Goal: Task Accomplishment & Management: Use online tool/utility

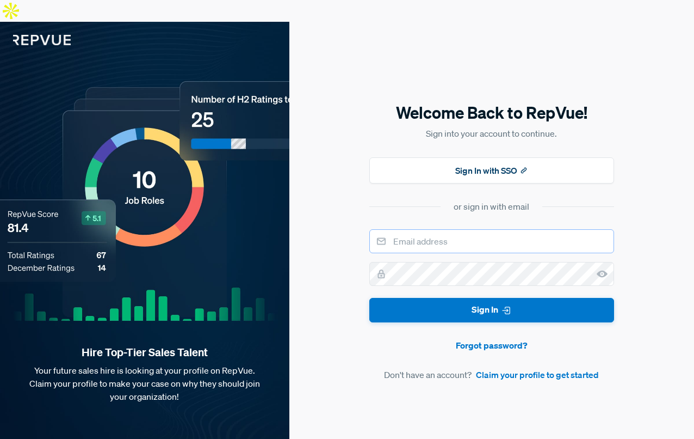
click at [413, 229] on input "email" at bounding box center [491, 241] width 245 height 24
type input "[EMAIL_ADDRESS][DOMAIN_NAME]"
click at [369, 298] on button "Sign In" at bounding box center [491, 310] width 245 height 24
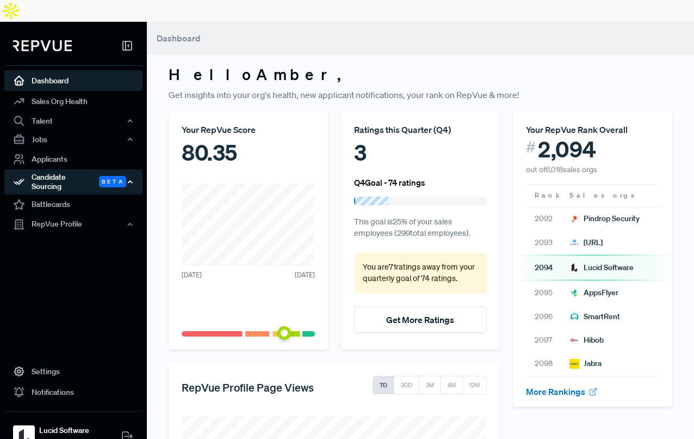
click at [65, 169] on div "Candidate Sourcing Beta" at bounding box center [73, 181] width 138 height 25
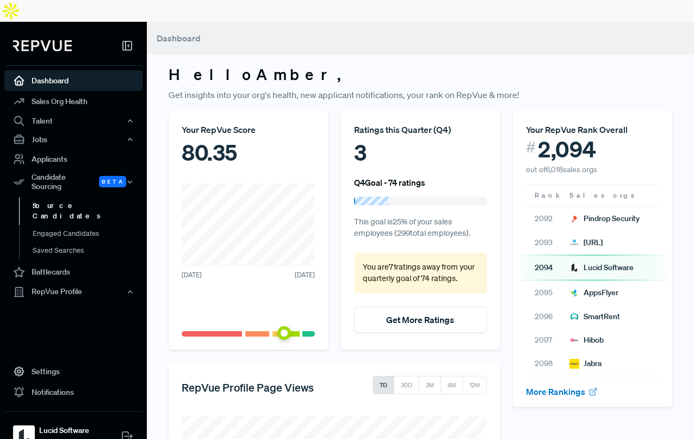
click at [49, 197] on link "Source Candidates" at bounding box center [88, 211] width 138 height 28
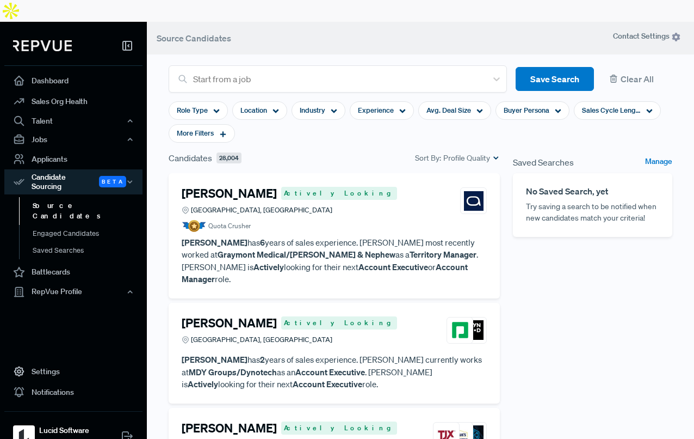
click at [410, 190] on div "[PERSON_NAME] Actively Looking [GEOGRAPHIC_DATA], [GEOGRAPHIC_DATA]" at bounding box center [334, 200] width 305 height 29
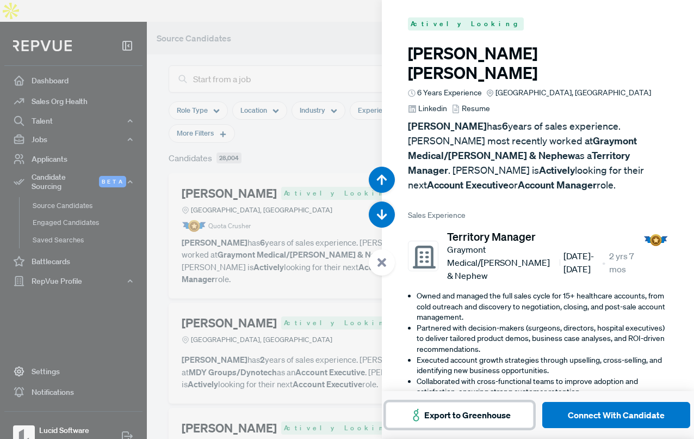
click at [458, 417] on button "Export to Greenhouse" at bounding box center [460, 415] width 148 height 26
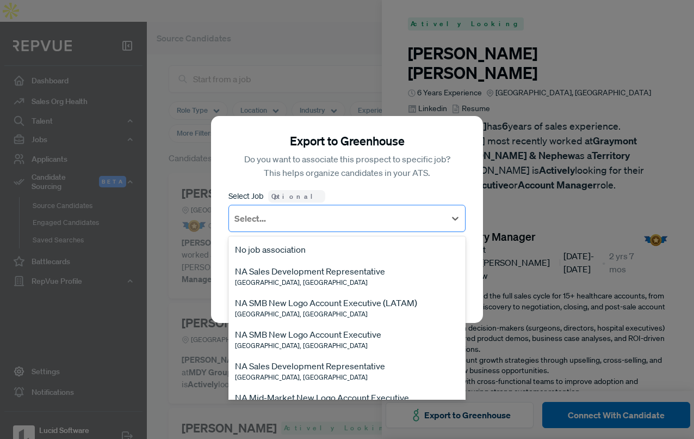
click at [345, 228] on div "Select..." at bounding box center [337, 218] width 217 height 20
click at [346, 277] on div "NA Sales Development Representative" at bounding box center [310, 270] width 150 height 13
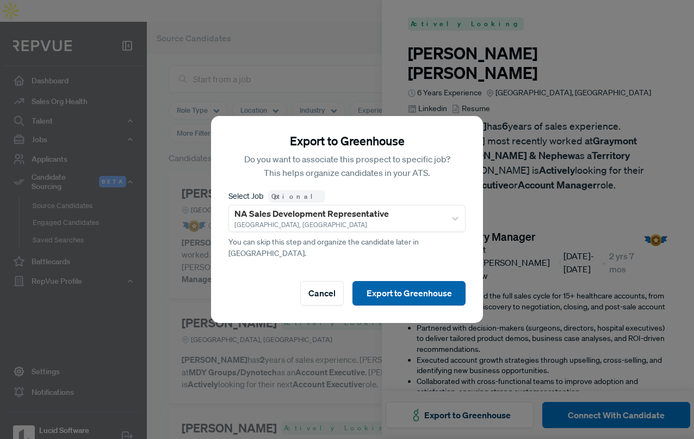
click at [399, 286] on button "Export to Greenhouse" at bounding box center [409, 293] width 113 height 24
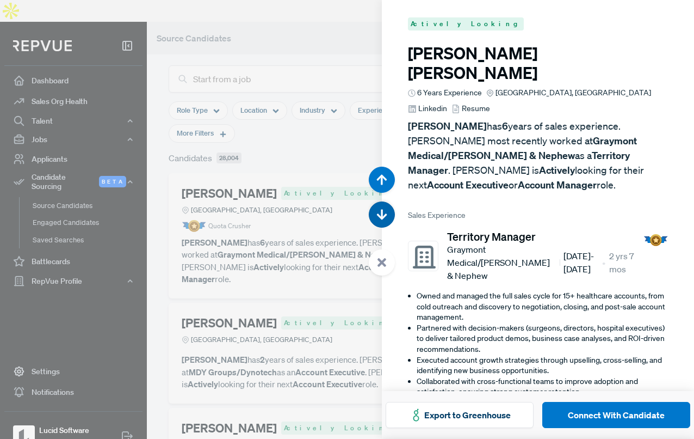
click at [384, 214] on icon "button" at bounding box center [382, 214] width 11 height 11
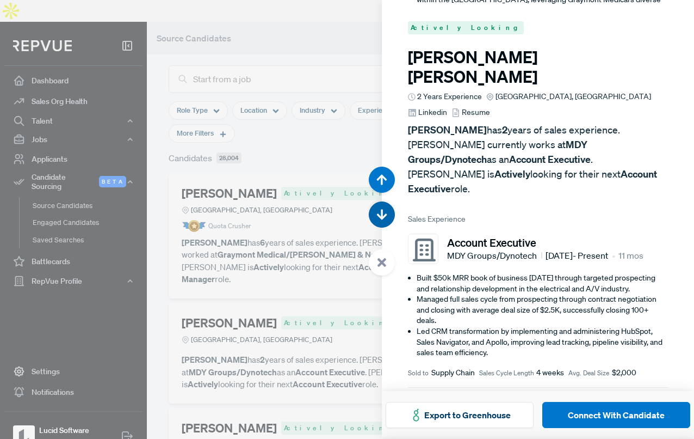
scroll to position [439, 0]
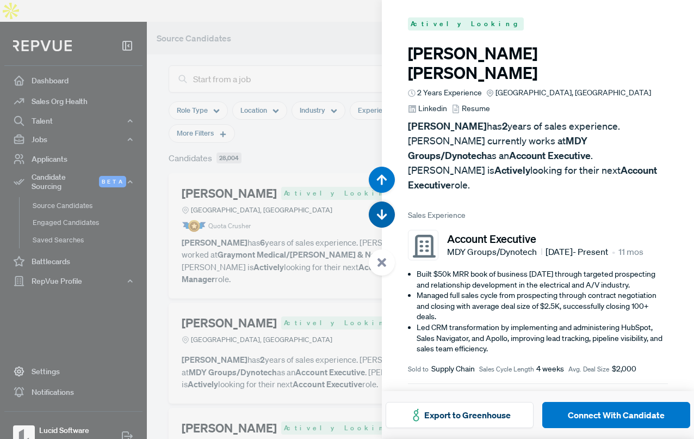
click at [384, 214] on icon "button" at bounding box center [382, 214] width 11 height 11
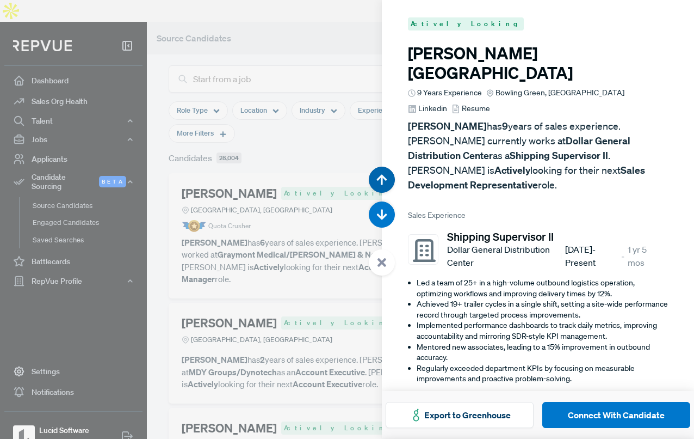
click at [383, 179] on use "button" at bounding box center [382, 179] width 10 height 10
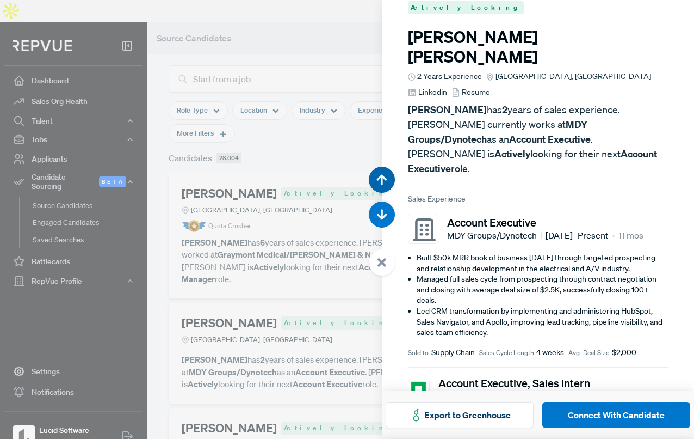
scroll to position [439, 0]
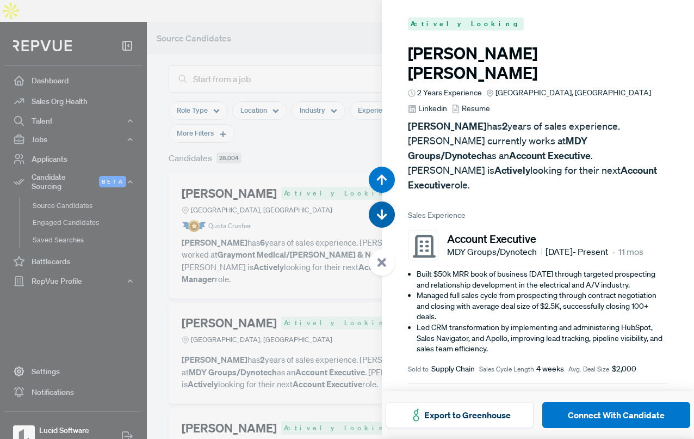
click at [382, 214] on use "button" at bounding box center [382, 214] width 10 height 10
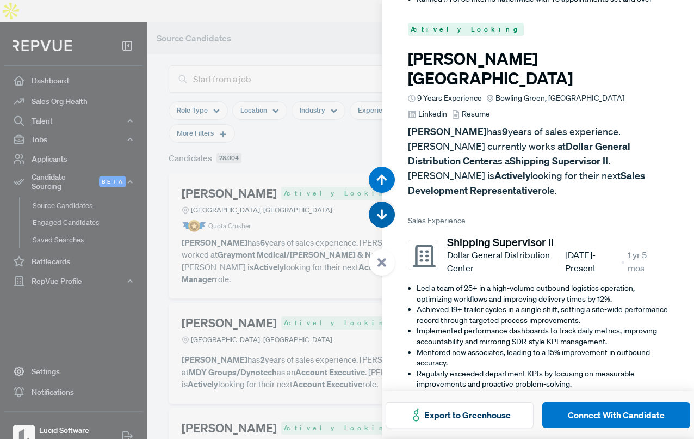
scroll to position [877, 0]
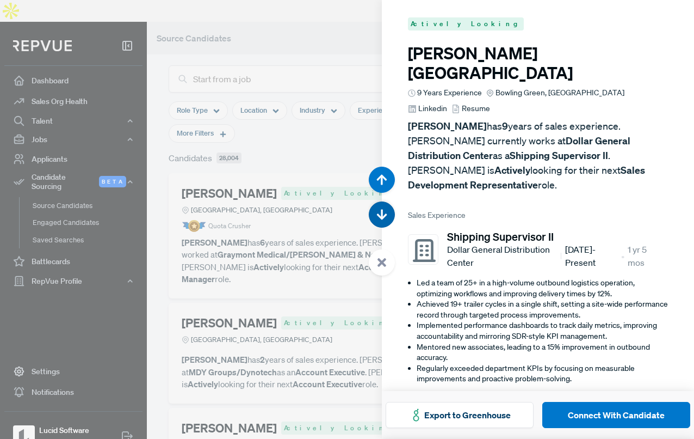
click at [382, 214] on use "button" at bounding box center [382, 214] width 10 height 10
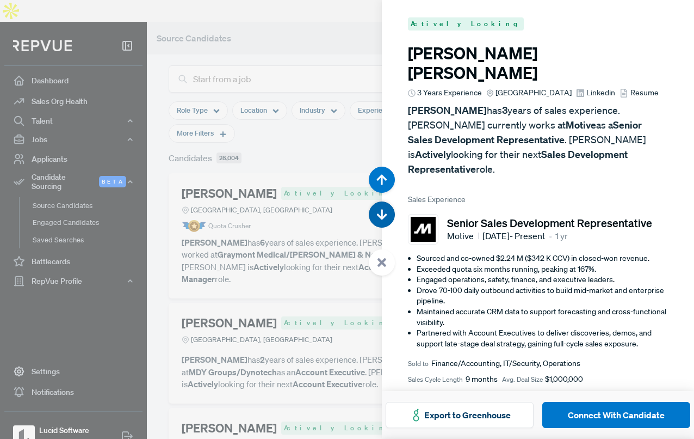
click at [382, 214] on use "button" at bounding box center [382, 214] width 10 height 10
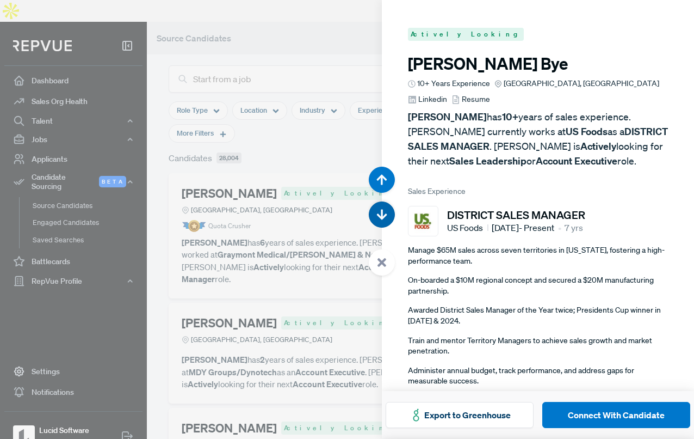
scroll to position [1754, 0]
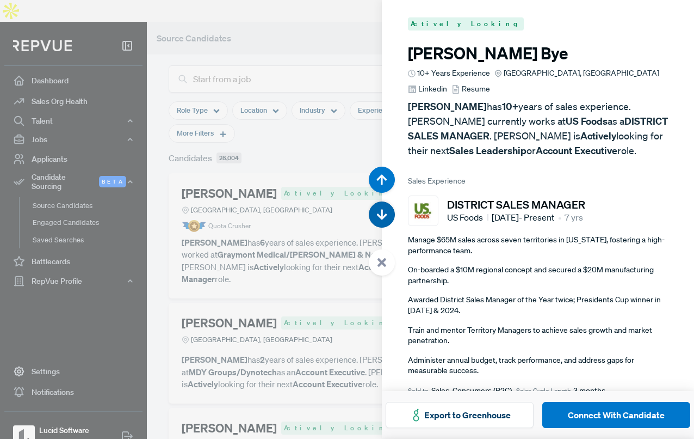
click at [381, 215] on use "button" at bounding box center [382, 214] width 10 height 10
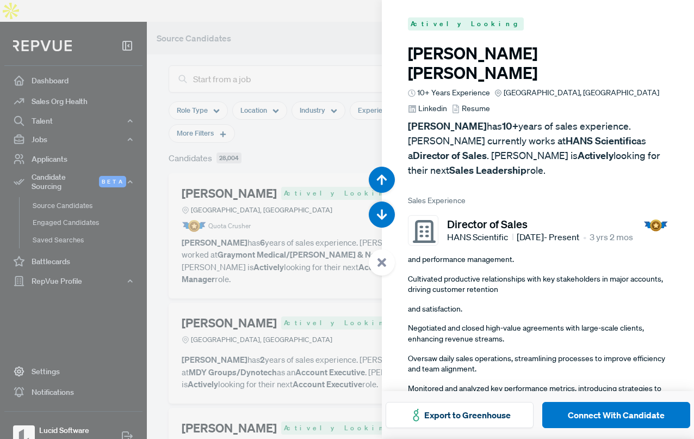
scroll to position [2193, 0]
